Goal: Information Seeking & Learning: Learn about a topic

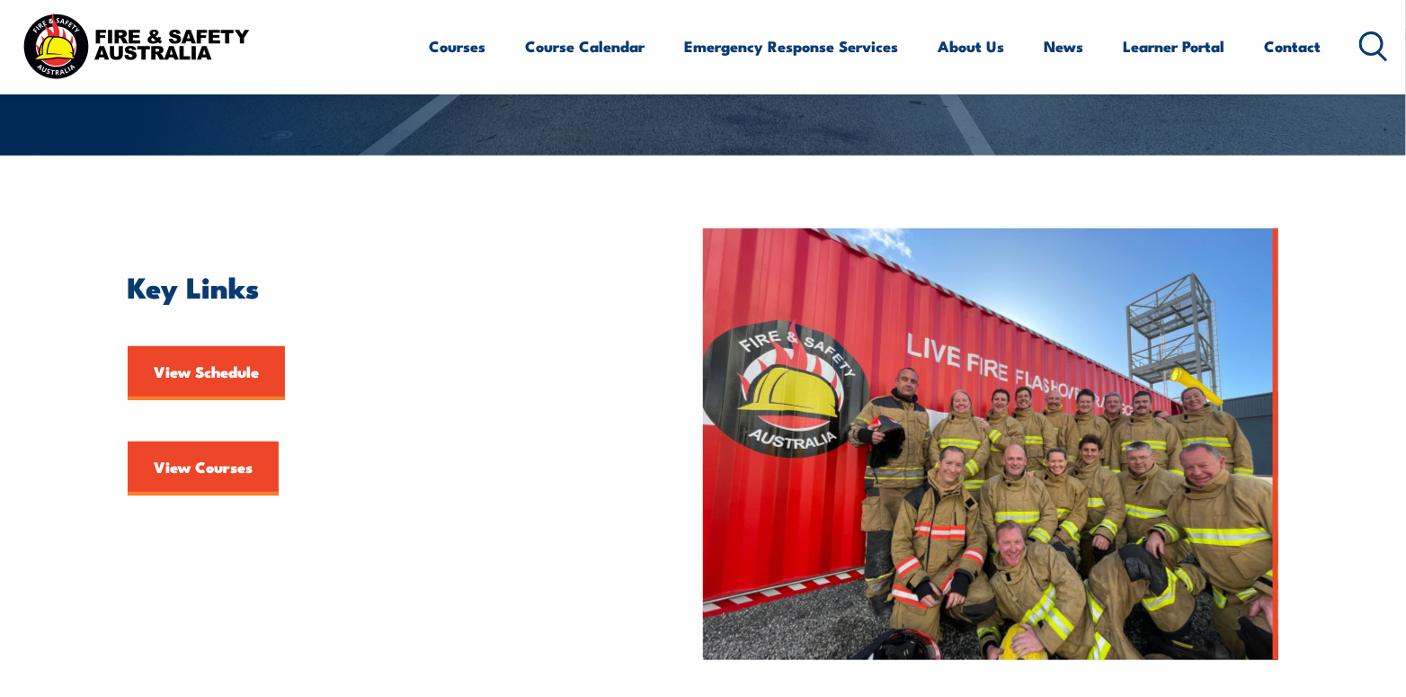
scroll to position [449, 0]
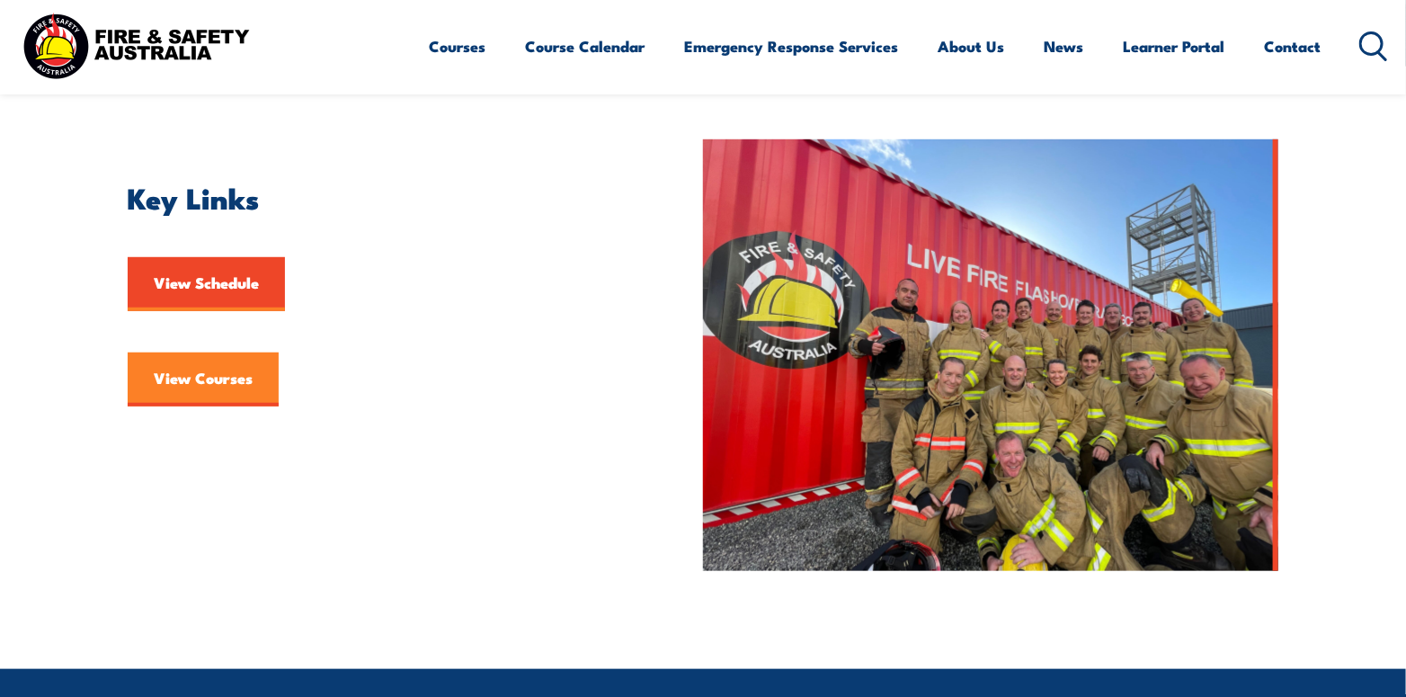
click at [179, 382] on link "View Courses" at bounding box center [203, 379] width 151 height 54
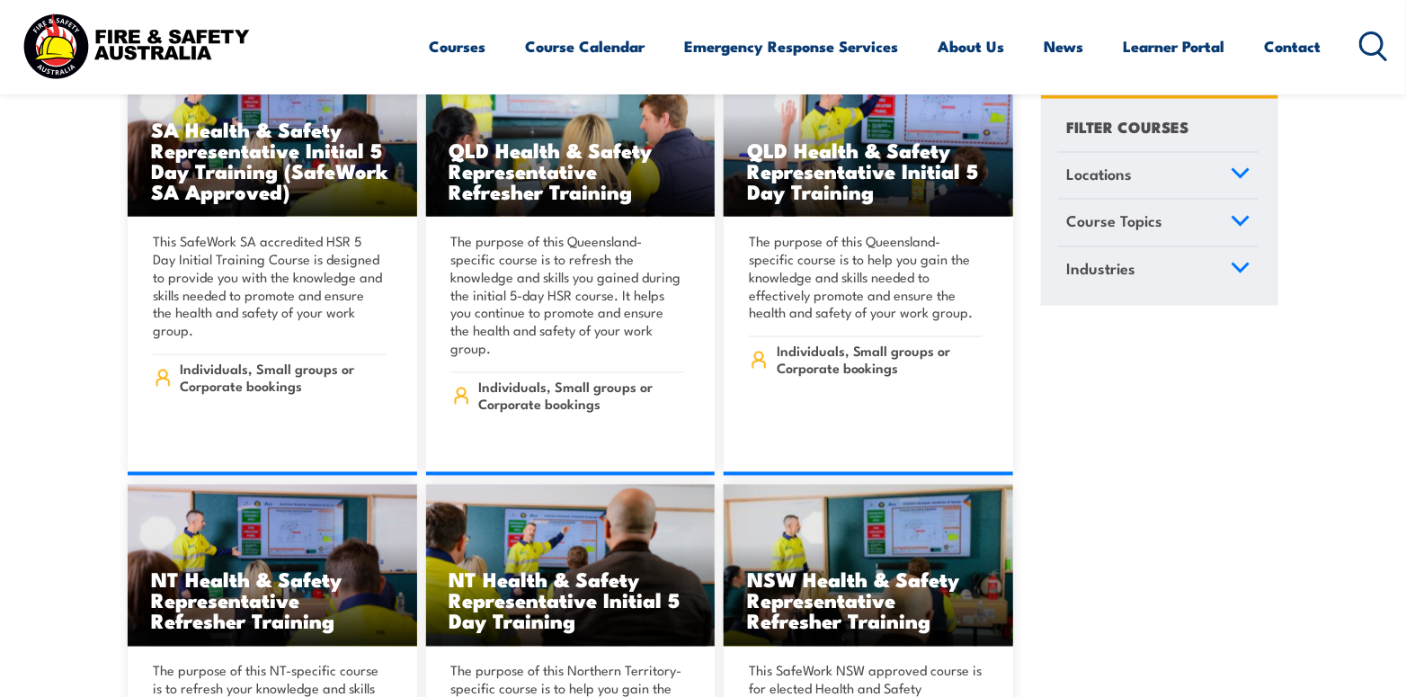
scroll to position [7372, 0]
